Goal: Task Accomplishment & Management: Complete application form

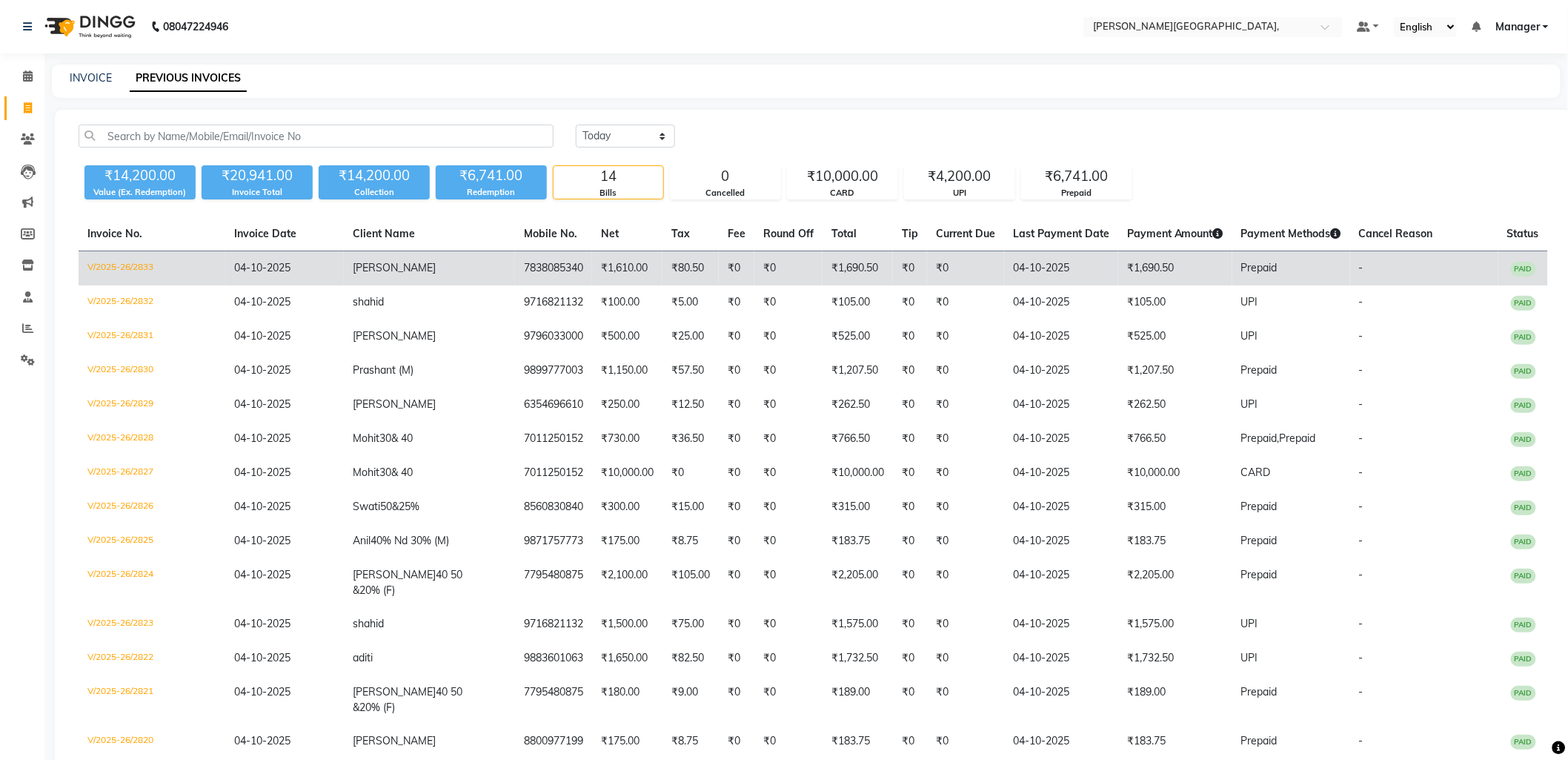
click at [536, 267] on td "7838085340" at bounding box center [554, 269] width 77 height 35
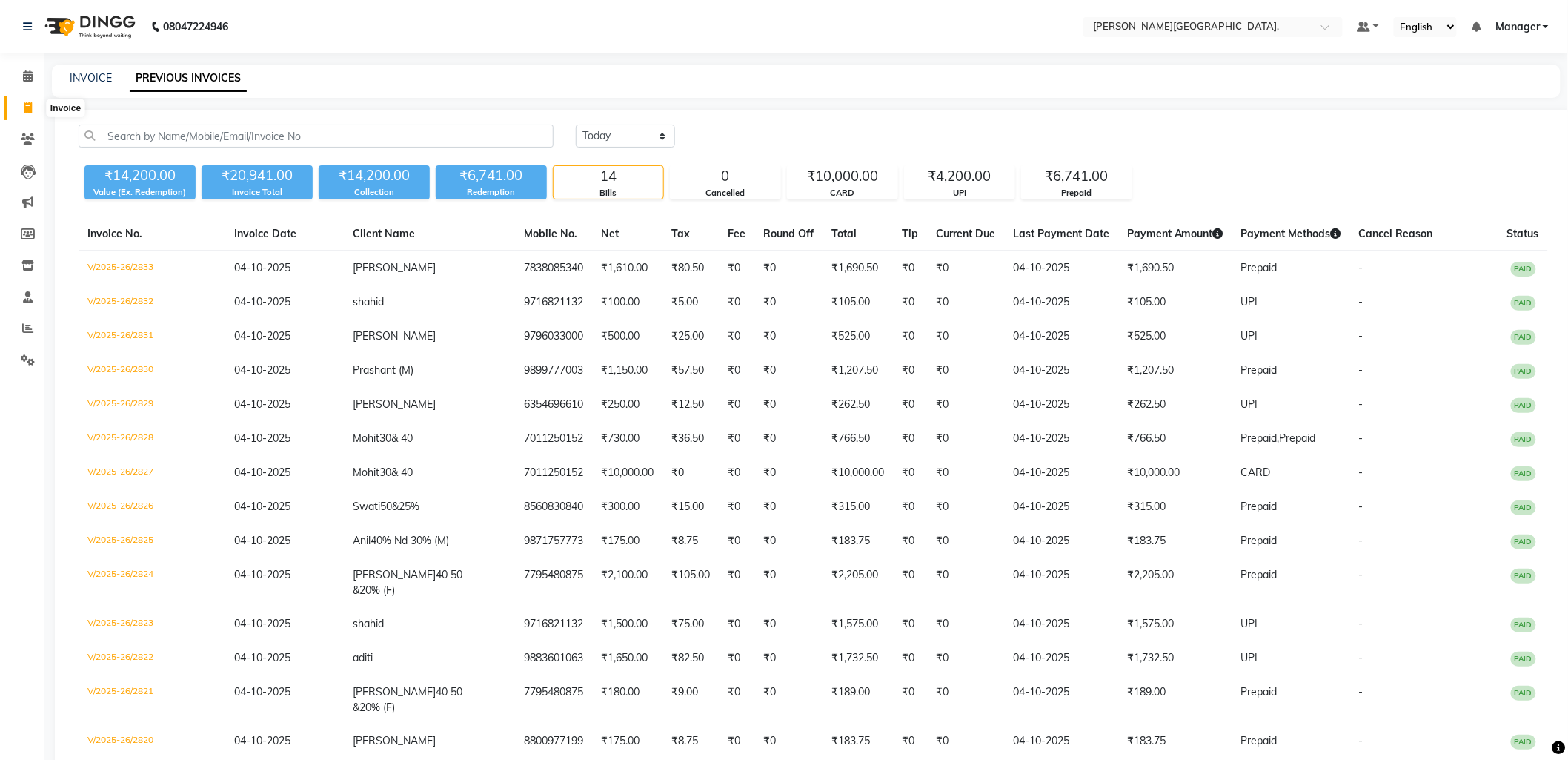
click at [23, 105] on icon at bounding box center [27, 108] width 8 height 11
select select "service"
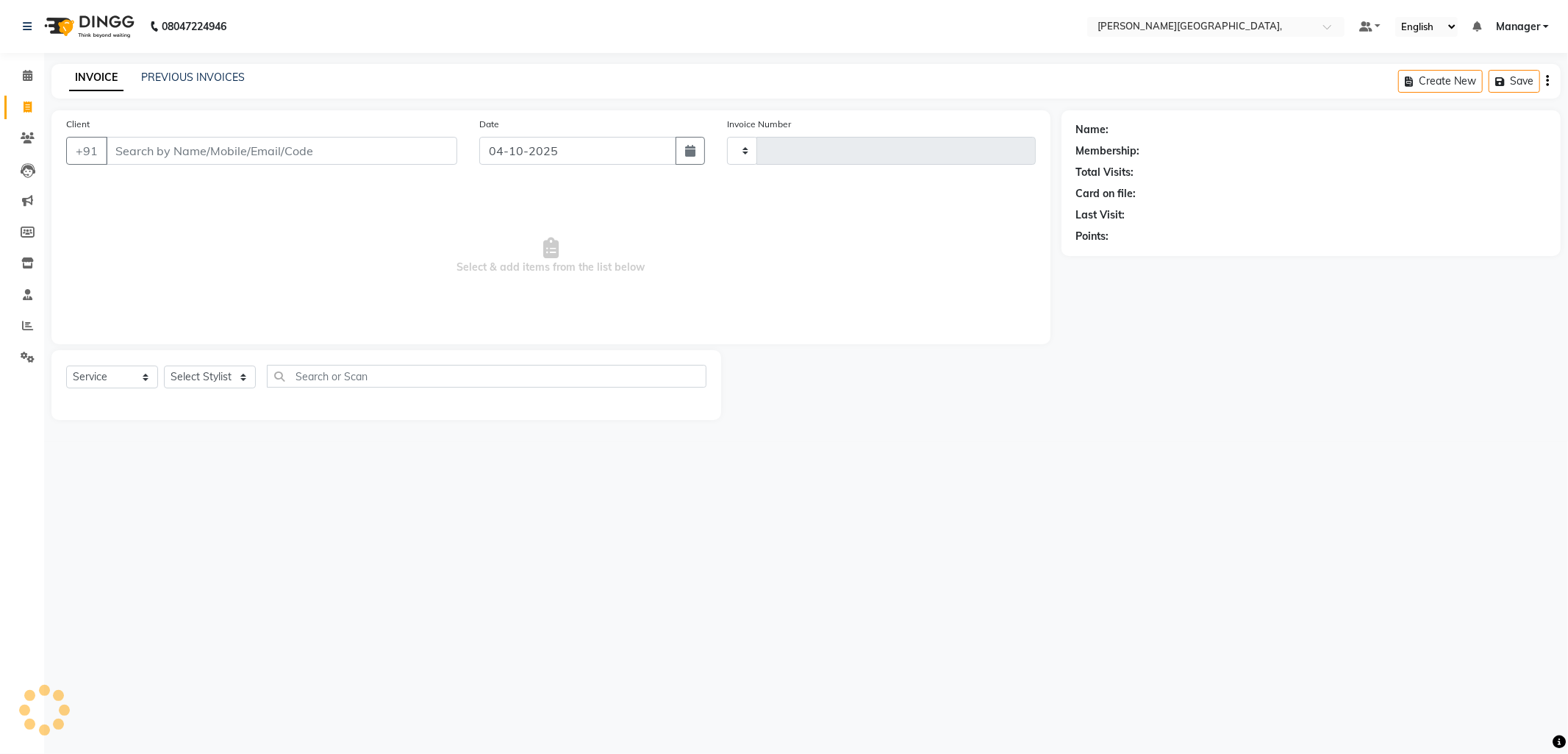
type input "2834"
select select "6483"
